Goal: Task Accomplishment & Management: Manage account settings

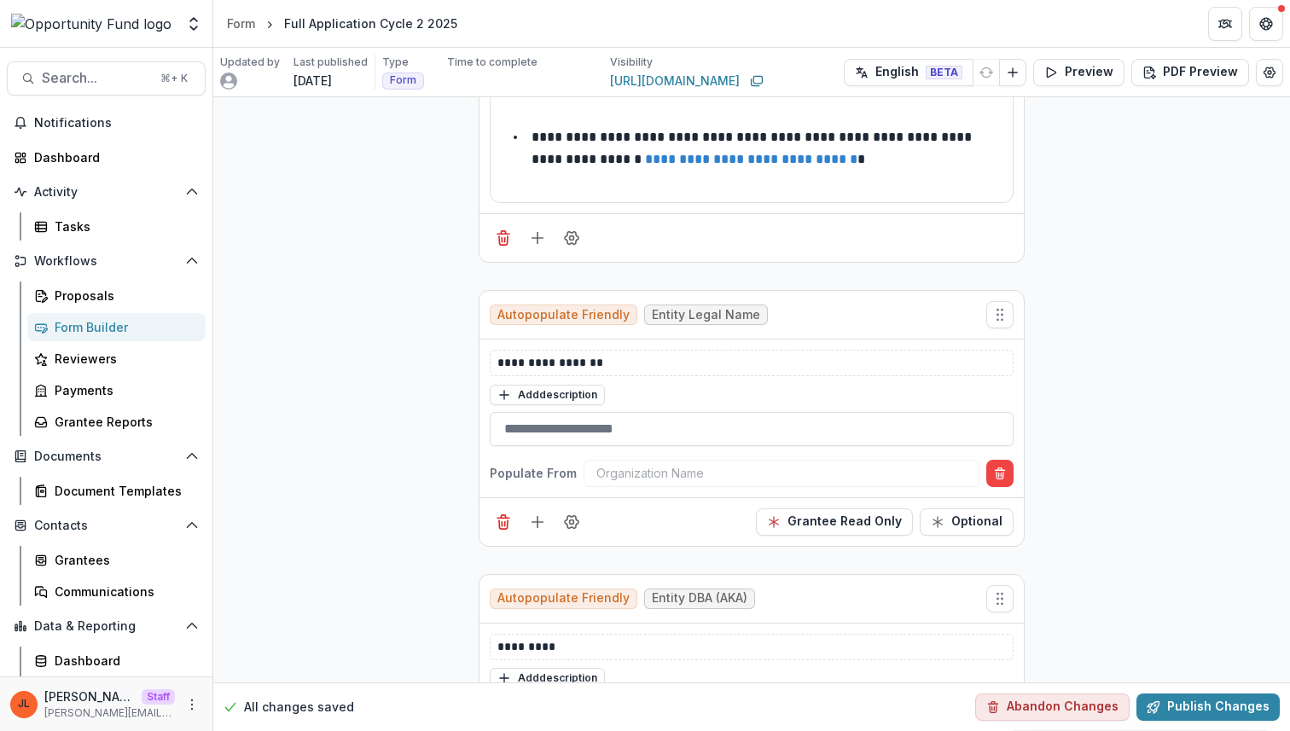
scroll to position [290, 0]
click at [997, 313] on circle "Move field" at bounding box center [997, 313] width 1 height 1
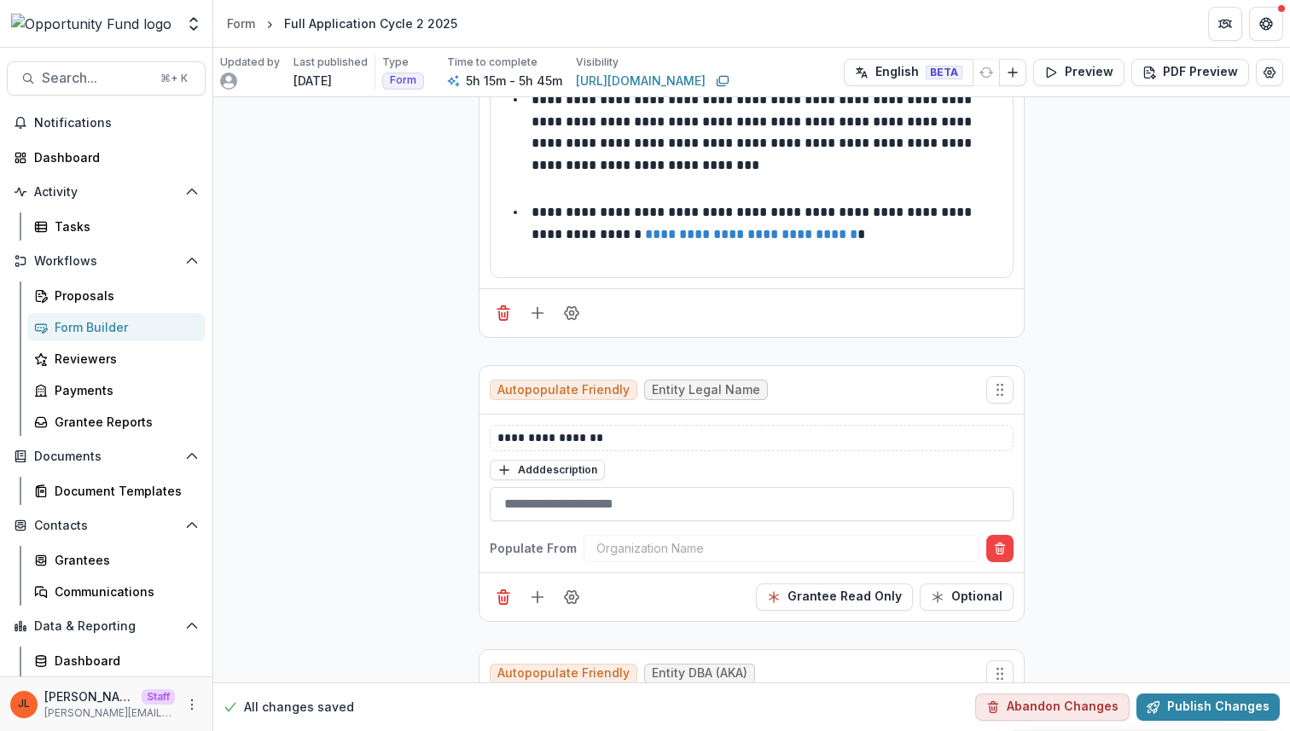
scroll to position [239, 0]
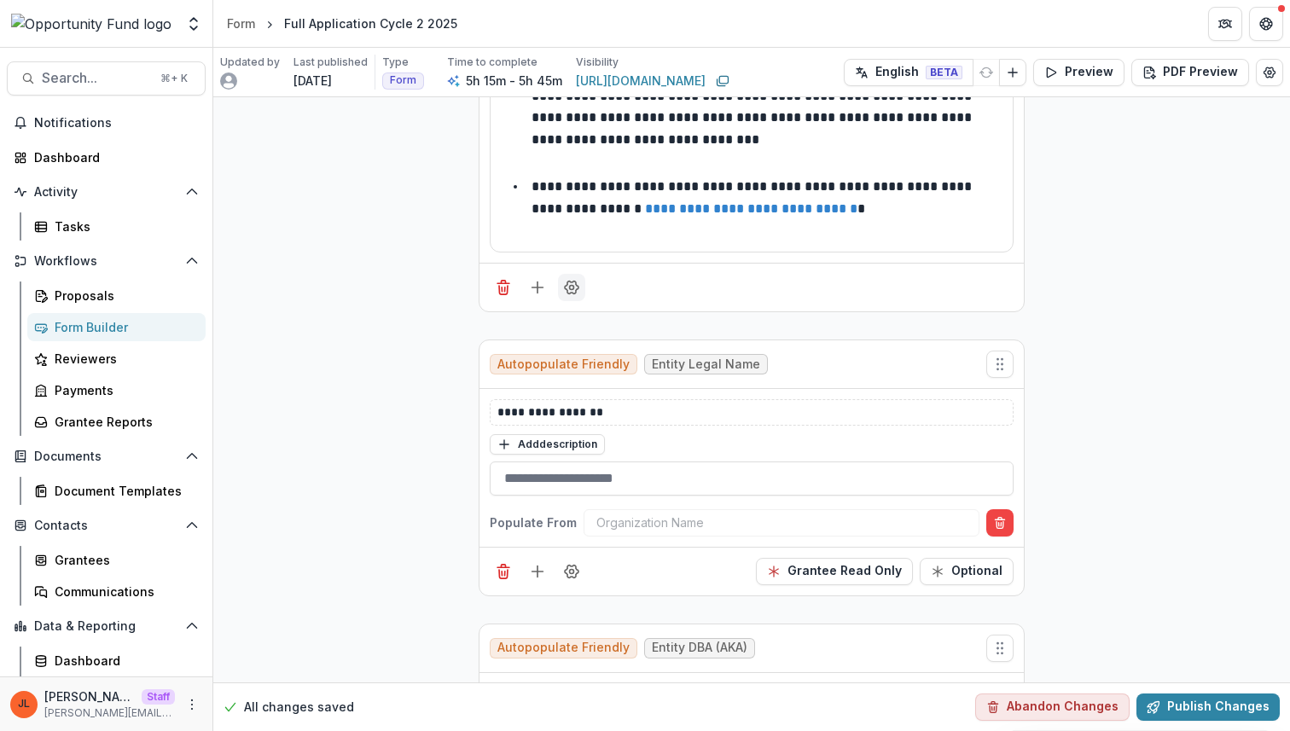
click at [566, 277] on button "Field Settings" at bounding box center [571, 287] width 27 height 27
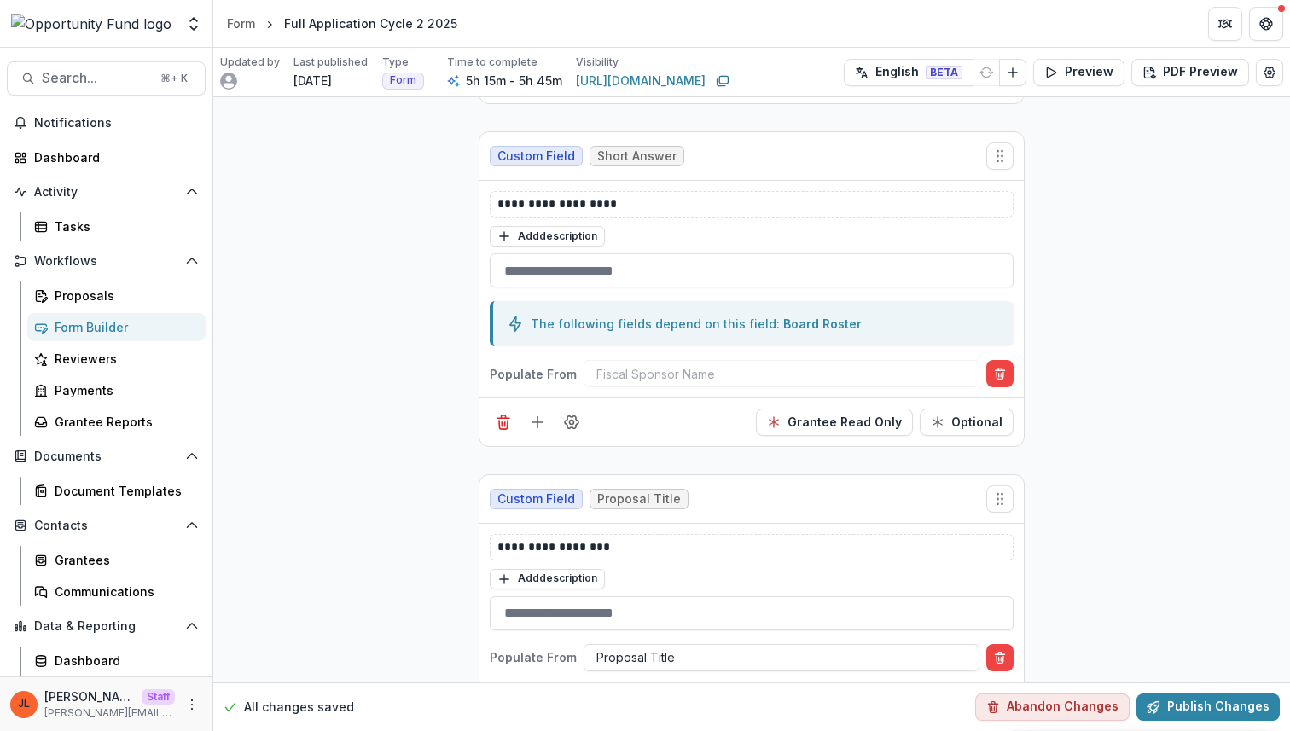
scroll to position [1019, 0]
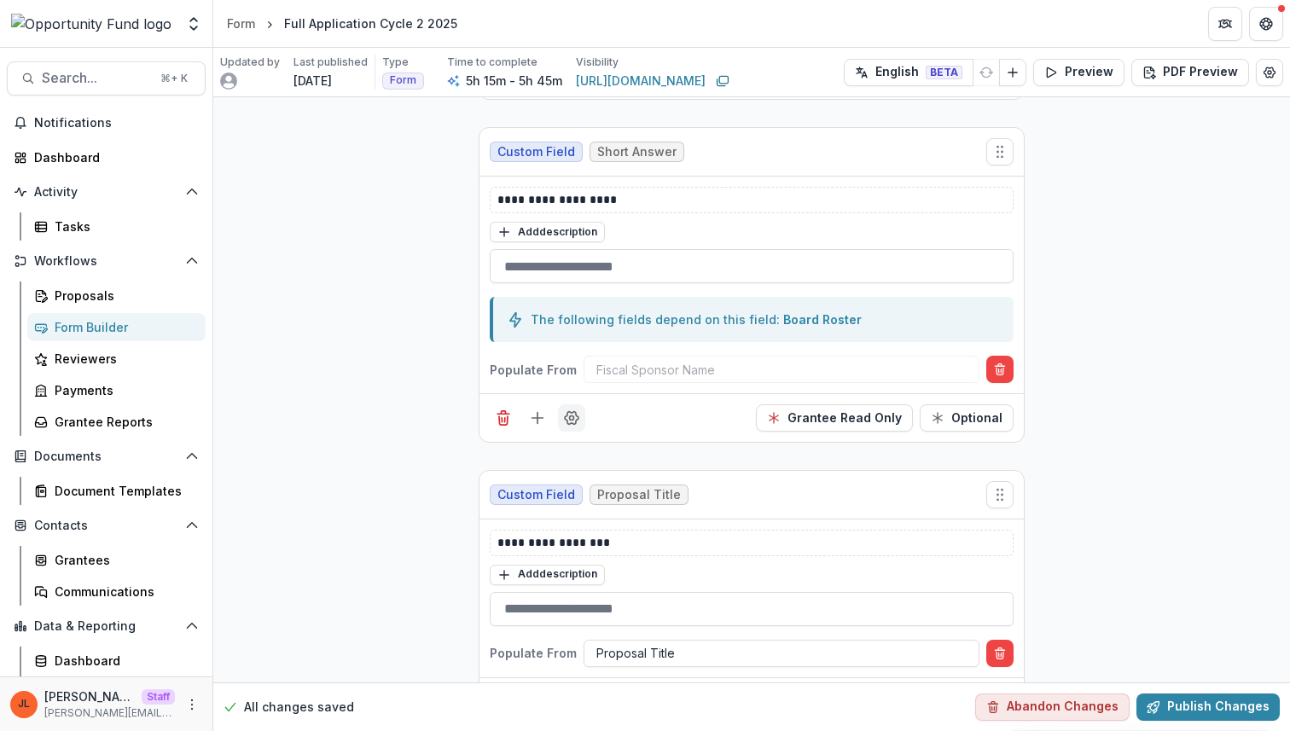
click at [578, 410] on button "Field Settings" at bounding box center [571, 417] width 27 height 27
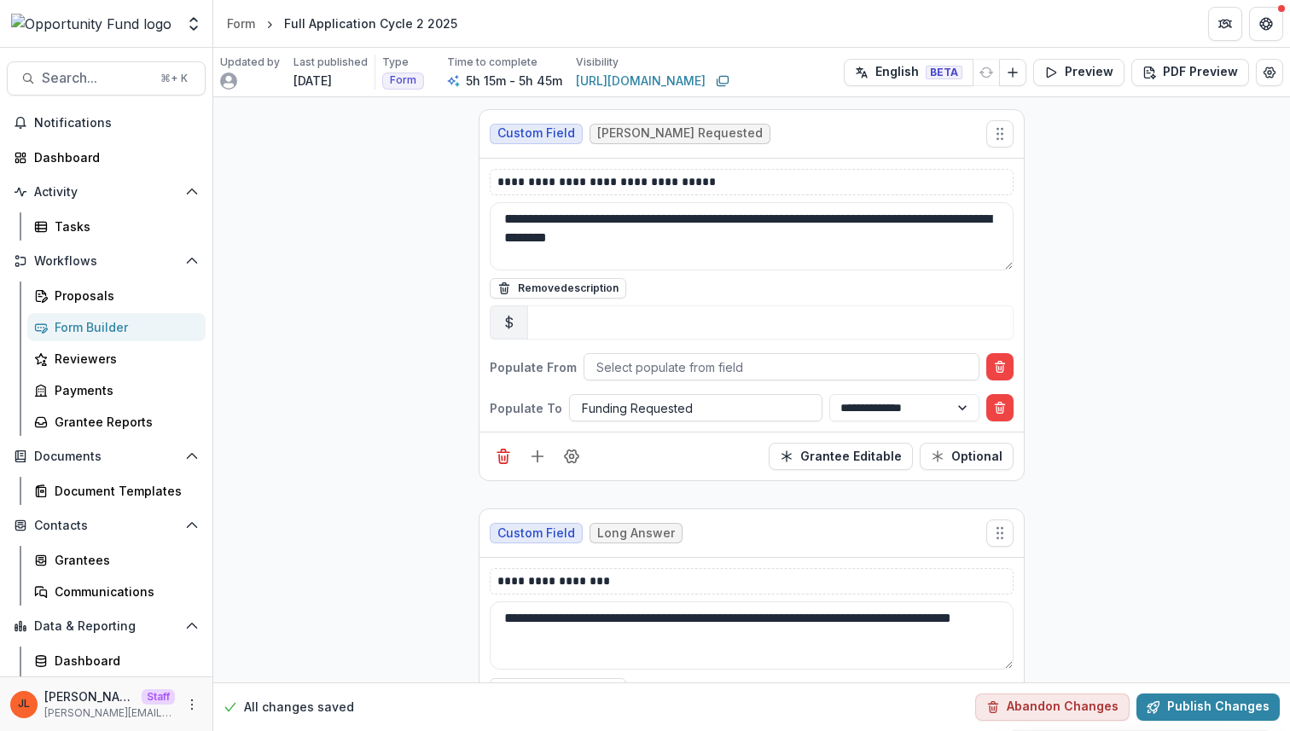
scroll to position [1670, 0]
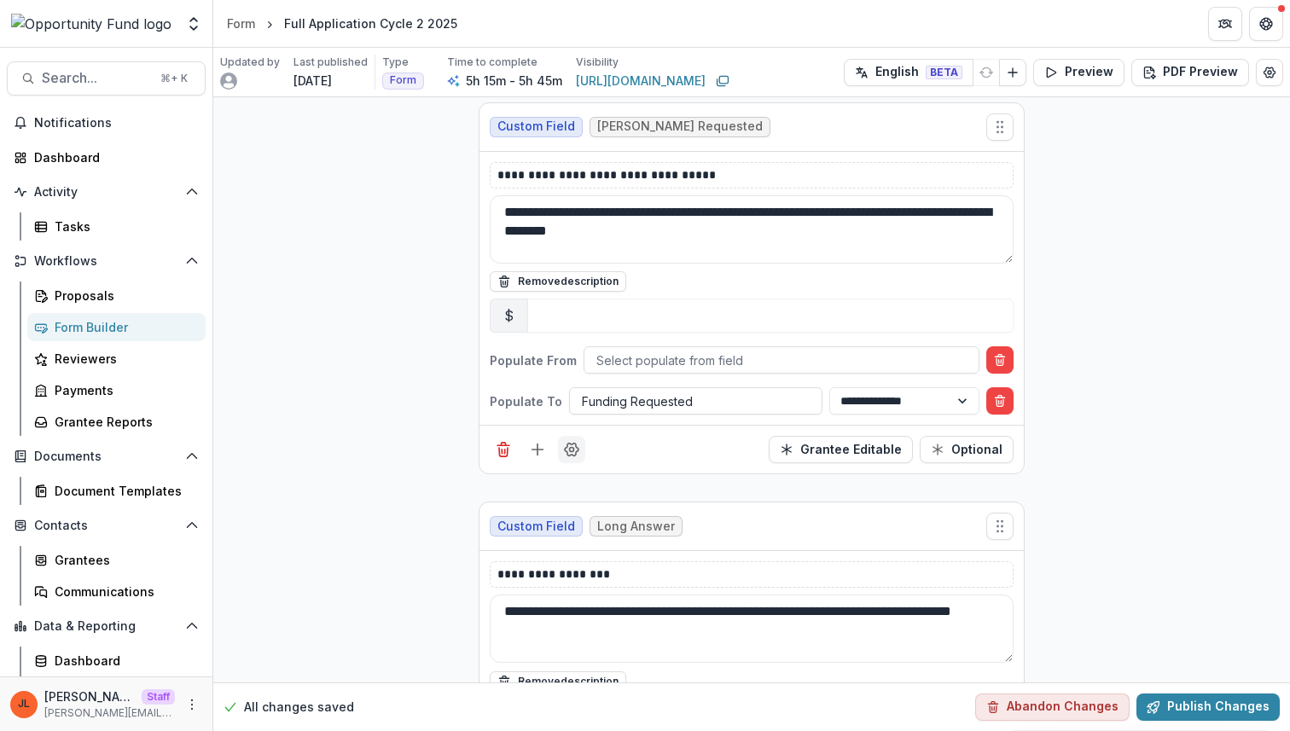
click at [566, 456] on icon "Field Settings" at bounding box center [571, 449] width 17 height 17
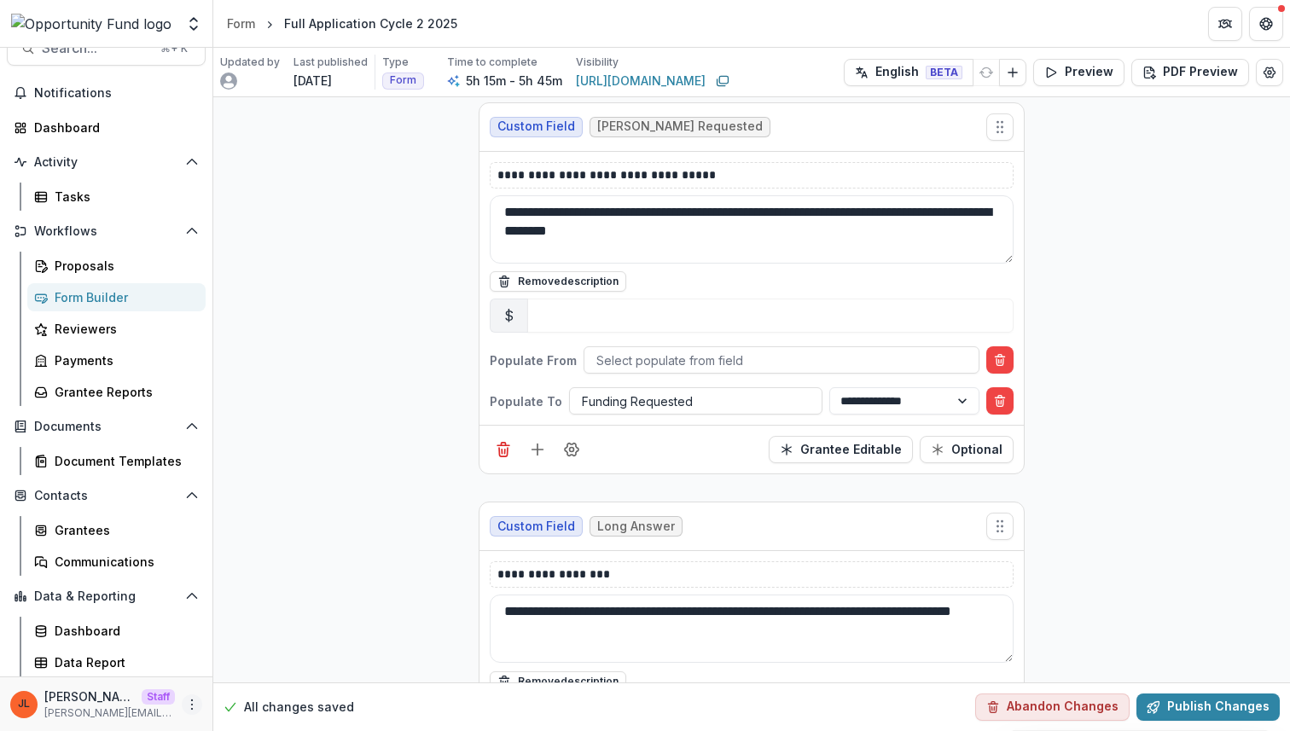
click at [190, 712] on button "More" at bounding box center [192, 704] width 20 height 20
click at [230, 677] on link "User Settings" at bounding box center [299, 668] width 183 height 28
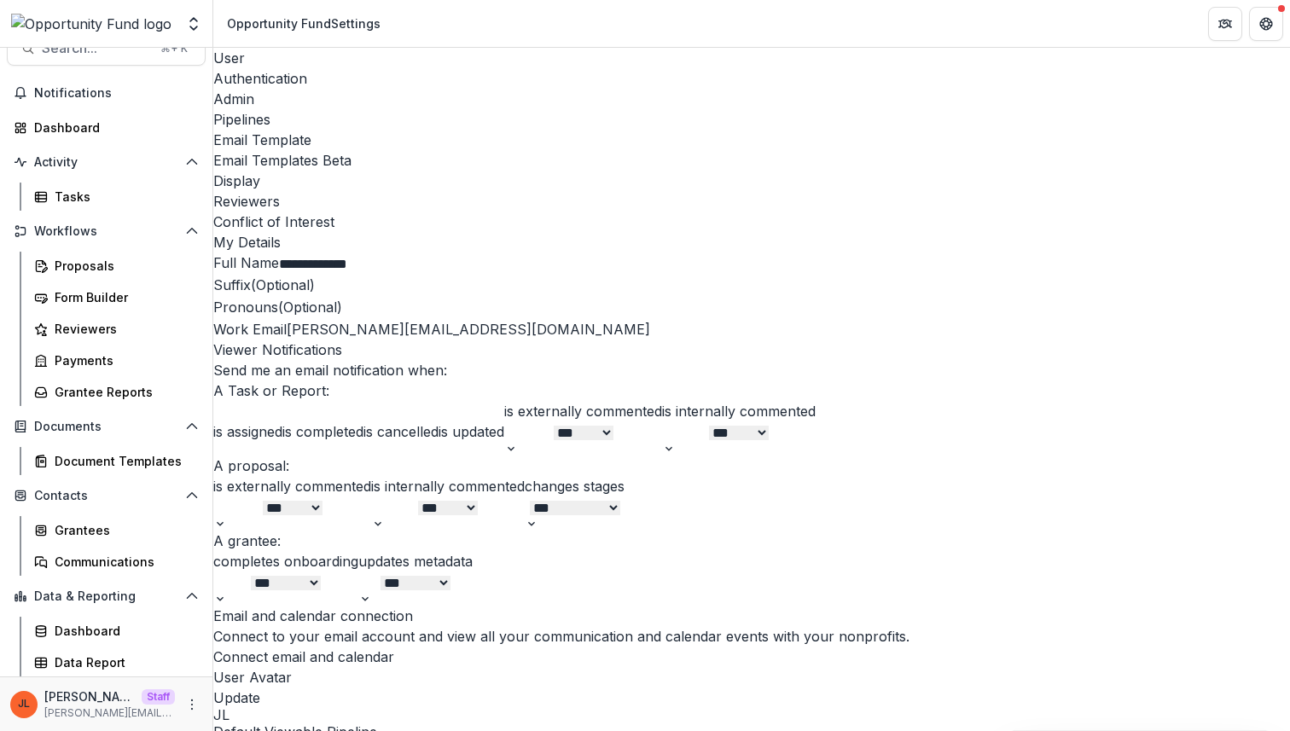
click at [404, 89] on div "Admin" at bounding box center [751, 99] width 1077 height 20
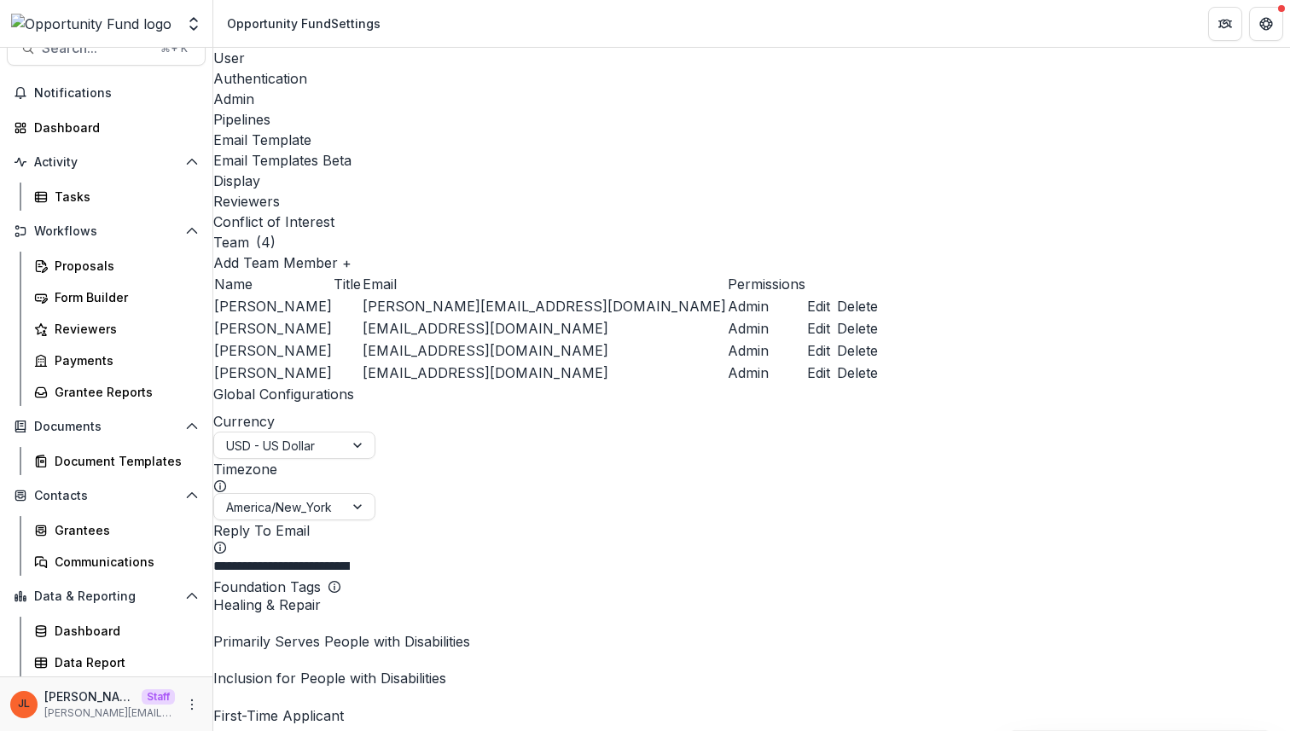
scroll to position [513, 0]
click at [126, 665] on div "Data Report" at bounding box center [123, 663] width 137 height 18
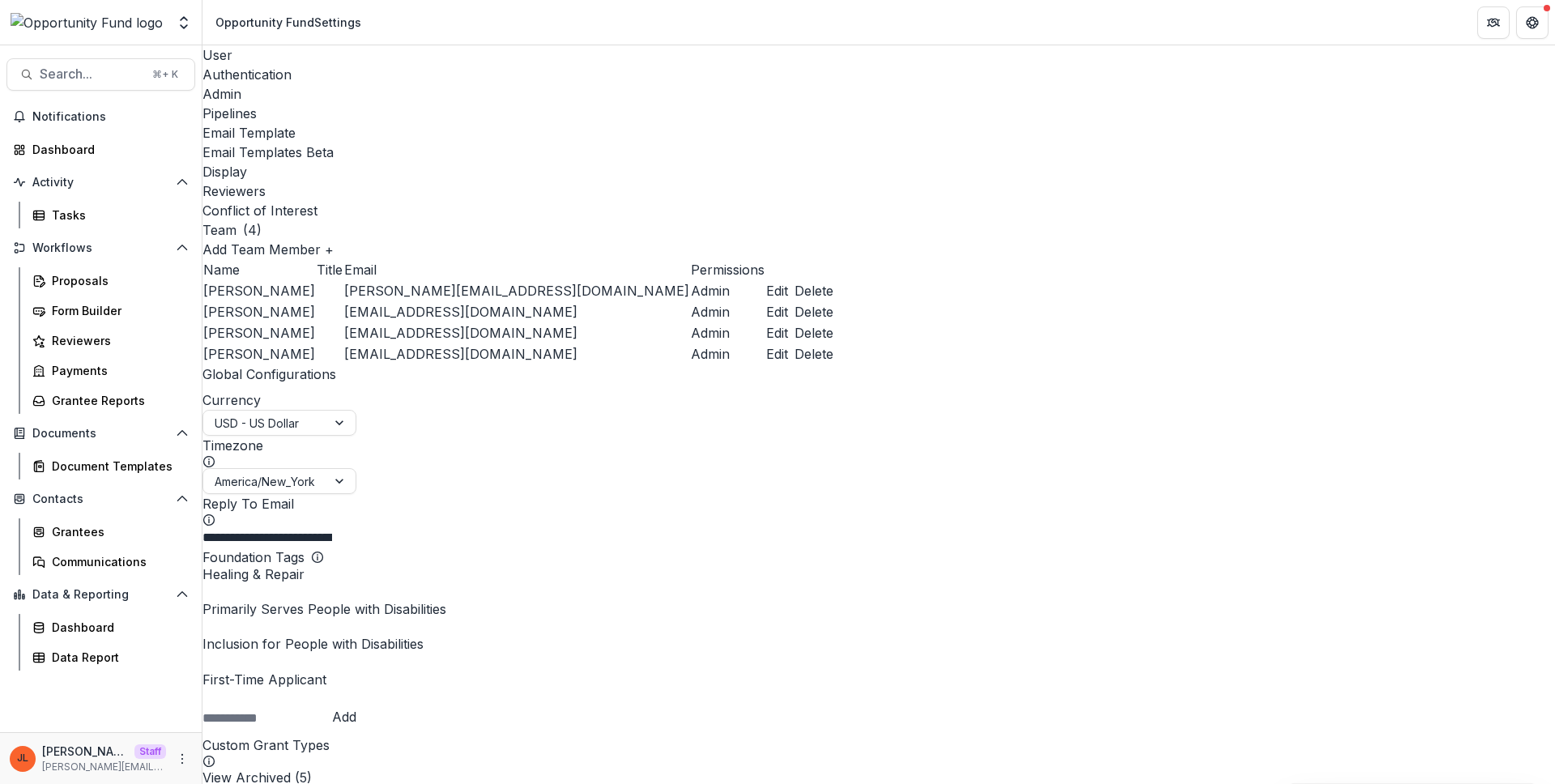
scroll to position [0, 0]
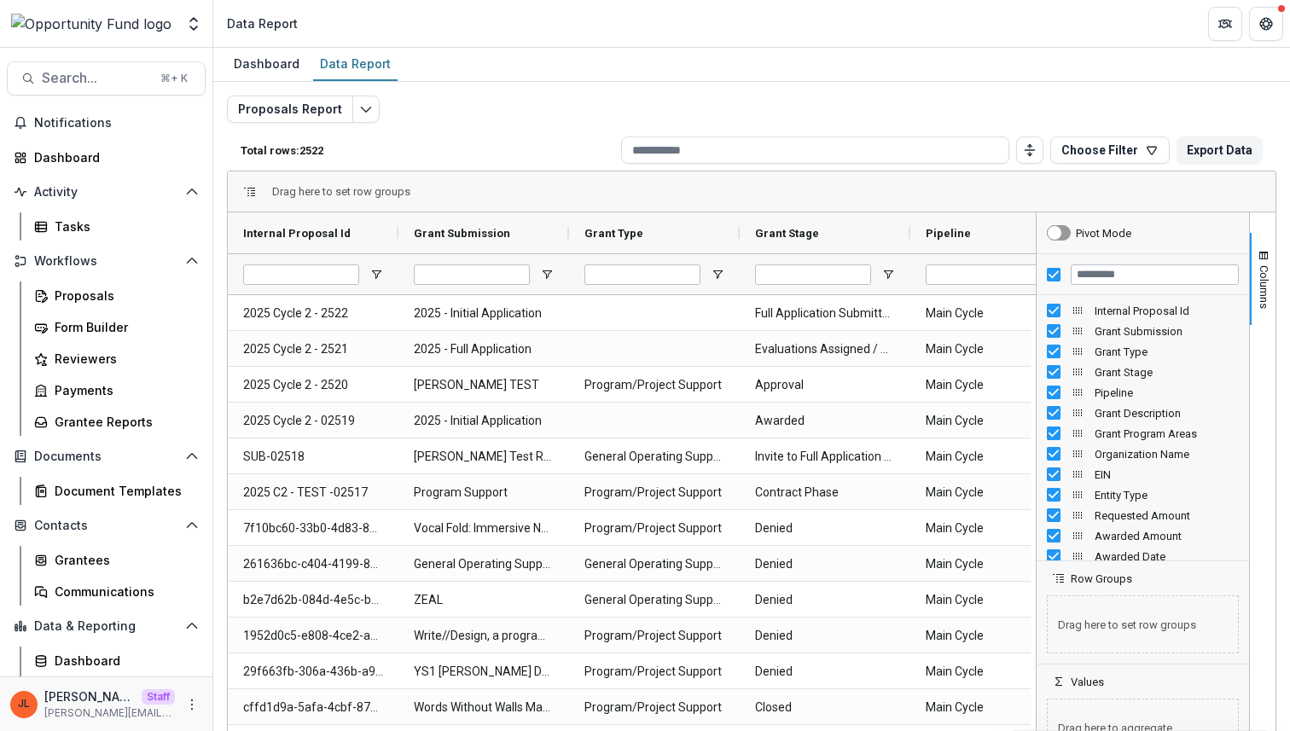
click at [721, 282] on div at bounding box center [654, 273] width 171 height 41
click at [718, 278] on span "Open Filter Menu" at bounding box center [718, 275] width 14 height 14
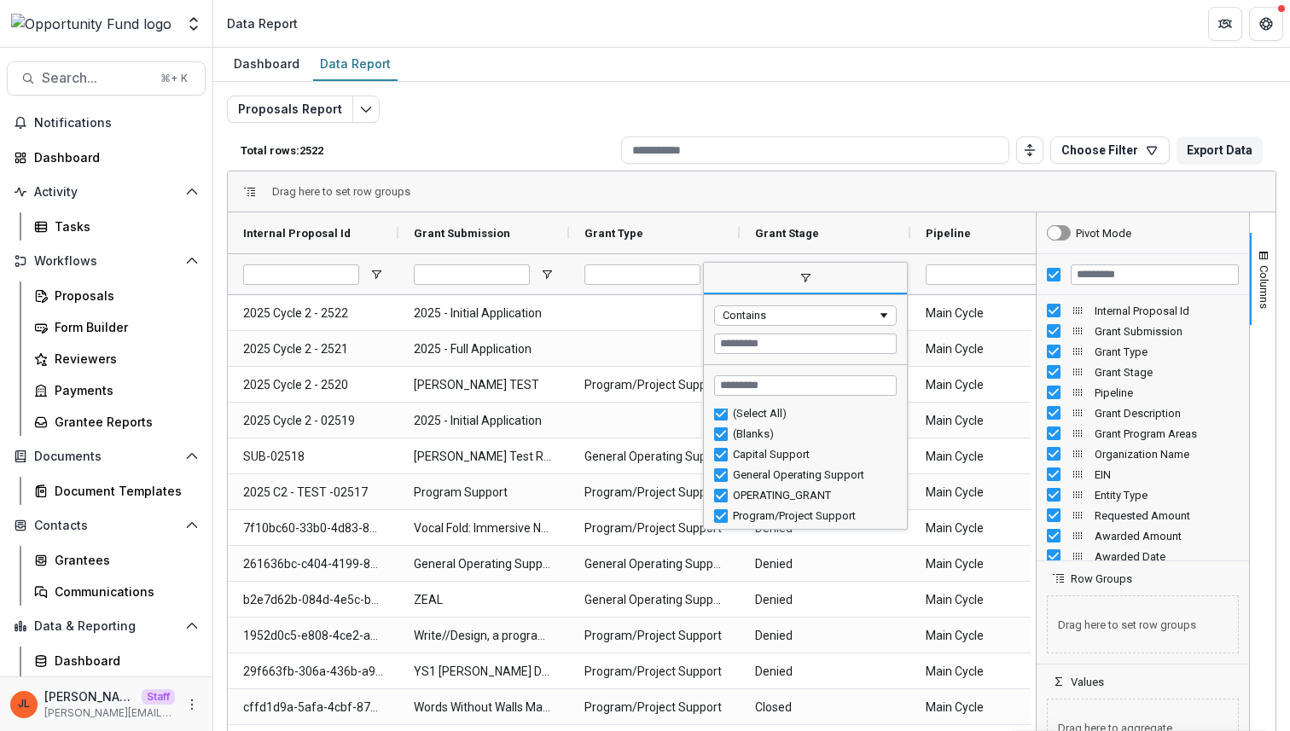
scroll to position [37, 0]
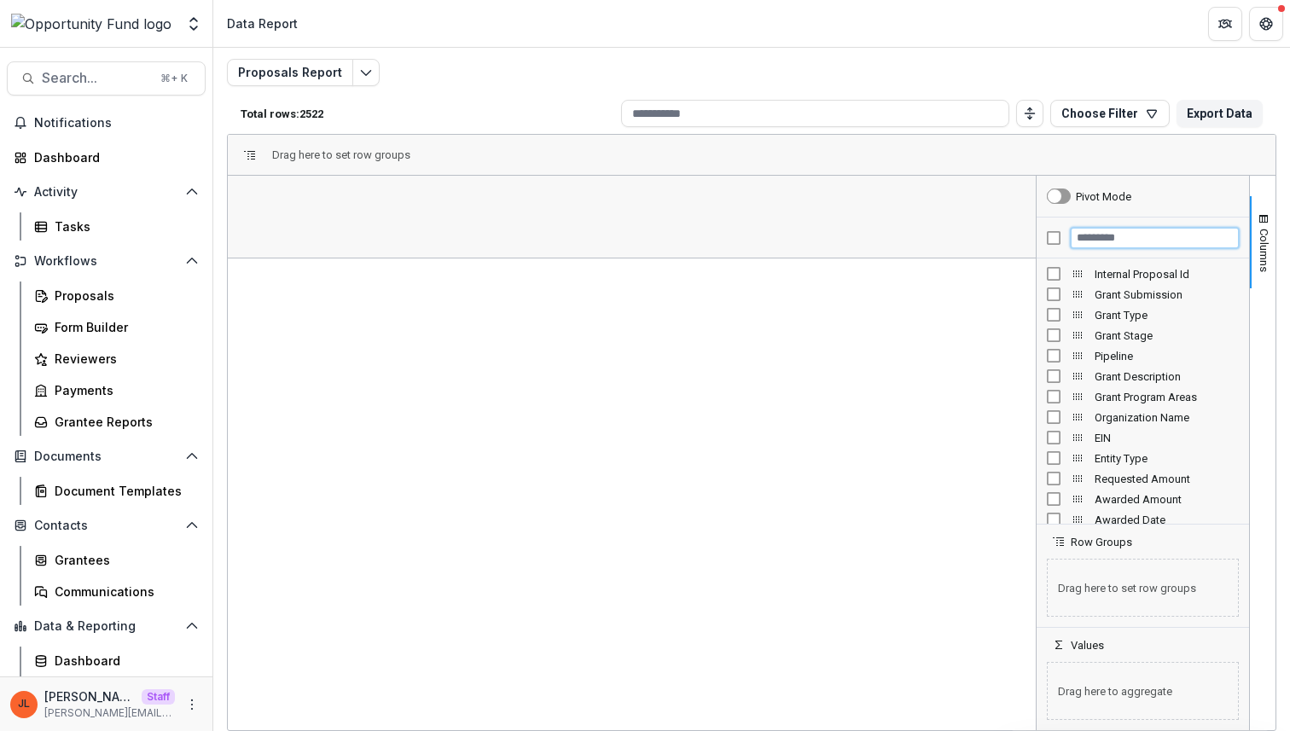
click at [1083, 241] on input "Filter Columns Input" at bounding box center [1155, 238] width 168 height 20
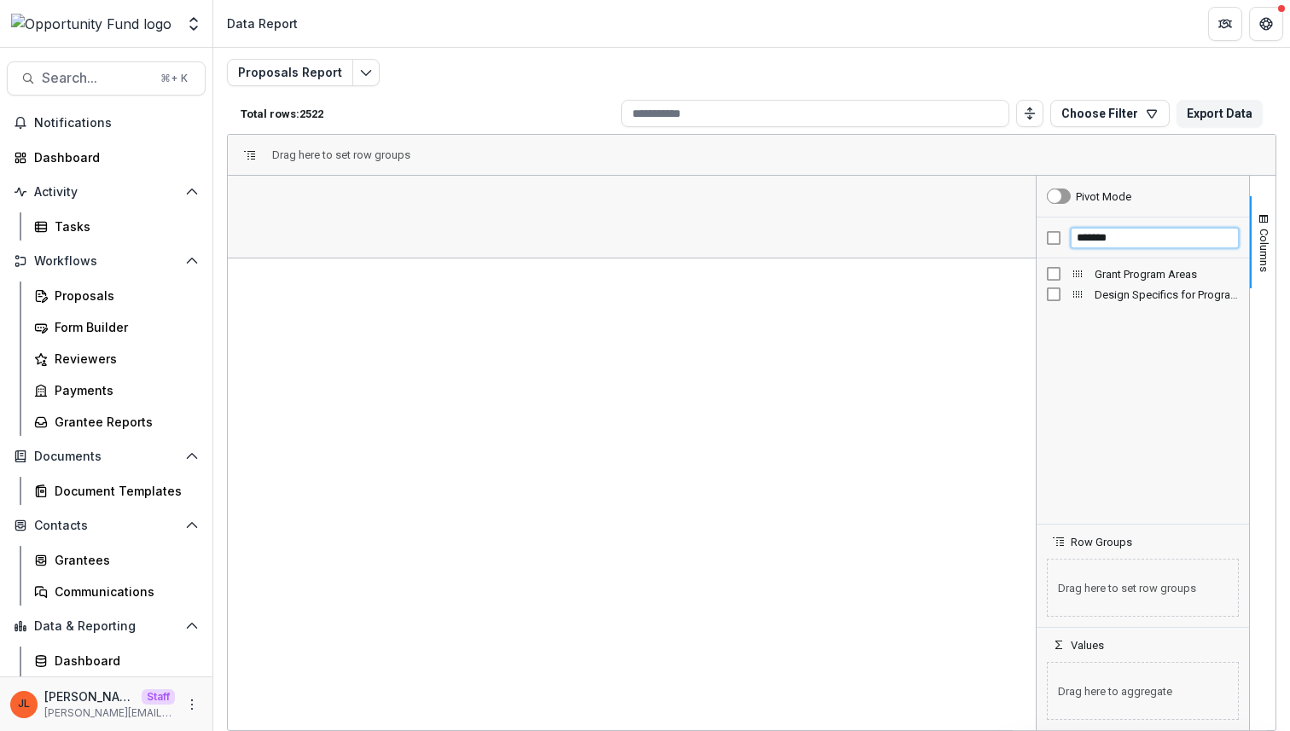
type input "*******"
click at [370, 232] on span "Open Filter Menu" at bounding box center [376, 238] width 14 height 14
